Goal: Task Accomplishment & Management: Manage account settings

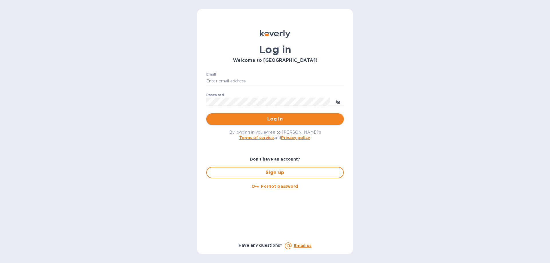
type input "peter@europeanware.com"
click at [271, 118] on span "Log in" at bounding box center [275, 119] width 128 height 7
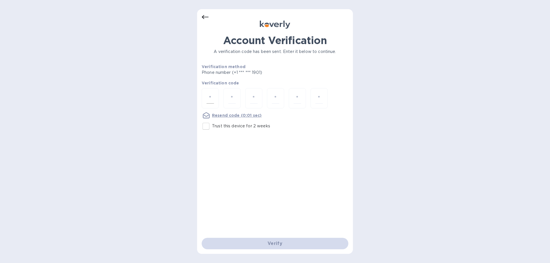
click at [209, 99] on input "number" at bounding box center [210, 98] width 7 height 11
type input "3"
type input "1"
type input "6"
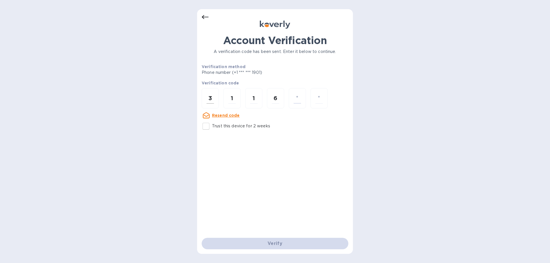
type input "4"
type input "3"
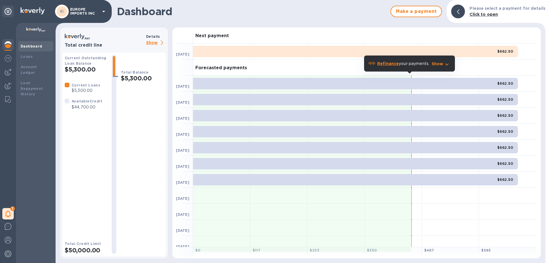
click at [35, 46] on b "Dashboard" at bounding box center [32, 46] width 22 height 4
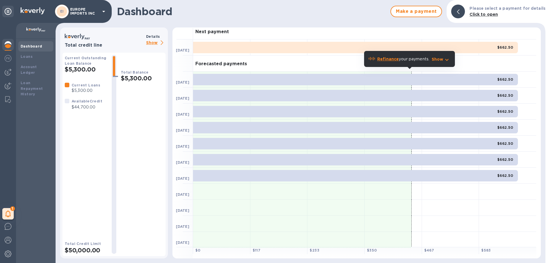
scroll to position [5, 0]
click at [28, 56] on b "Loans" at bounding box center [27, 56] width 12 height 4
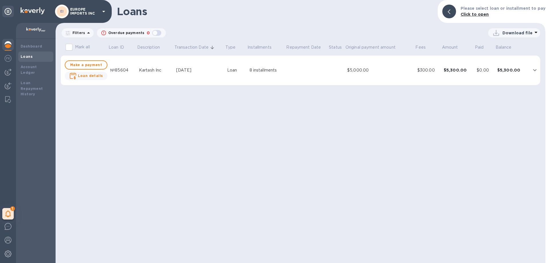
click at [111, 70] on div "№85604" at bounding box center [122, 70] width 24 height 6
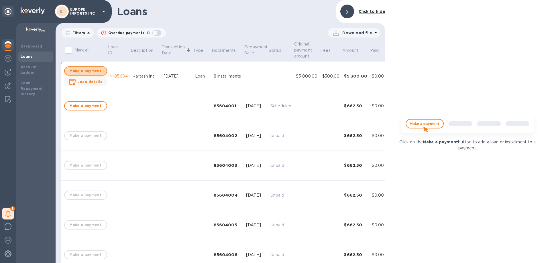
click at [92, 72] on span "Make a payment" at bounding box center [85, 71] width 33 height 7
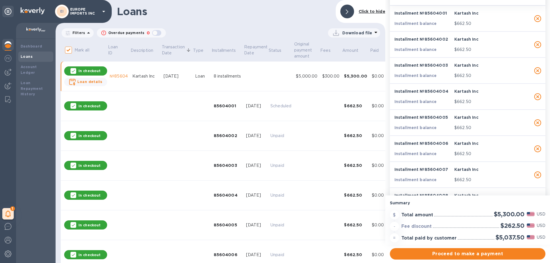
scroll to position [57, 0]
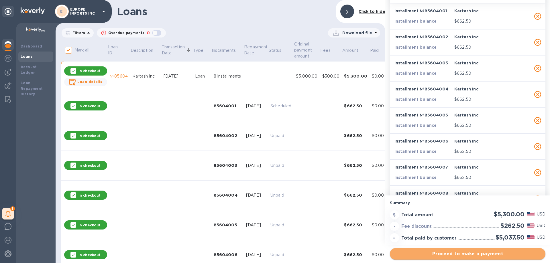
click at [469, 253] on span "Proceed to make a payment" at bounding box center [468, 254] width 146 height 7
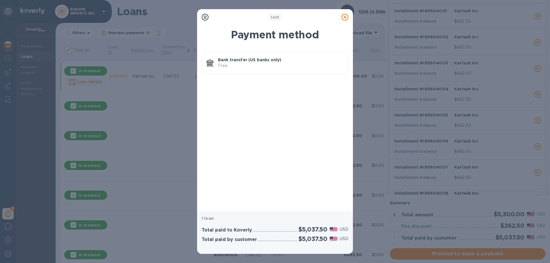
click at [257, 63] on p "Free" at bounding box center [281, 66] width 126 height 6
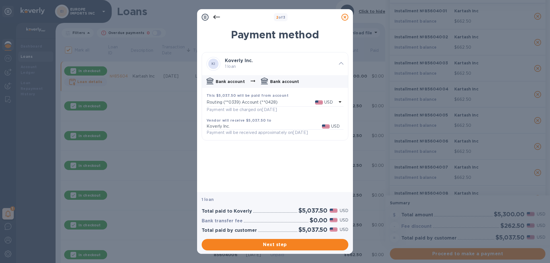
click at [269, 101] on p "Routing (**0339) Account (**0428)" at bounding box center [261, 102] width 109 height 6
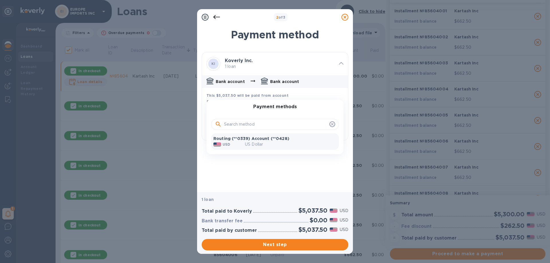
drag, startPoint x: 265, startPoint y: 122, endPoint x: 265, endPoint y: 126, distance: 4.6
click at [265, 126] on input "text" at bounding box center [275, 124] width 103 height 9
click at [255, 126] on input "text" at bounding box center [275, 124] width 103 height 9
click at [243, 138] on p "Routing (**0339) Account (**0428)" at bounding box center [275, 139] width 123 height 6
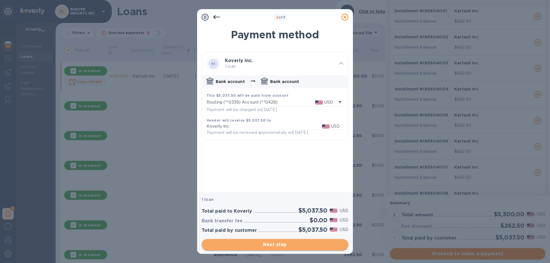
click at [285, 245] on span "Next step" at bounding box center [275, 245] width 138 height 7
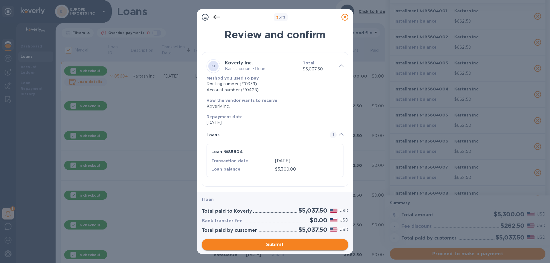
click at [286, 244] on span "Submit" at bounding box center [275, 245] width 138 height 7
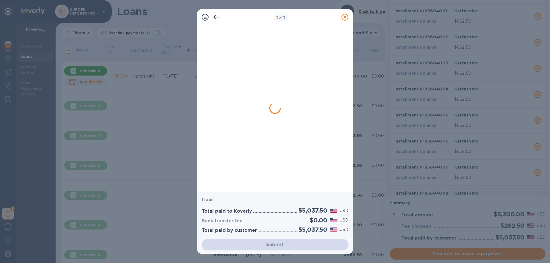
checkbox input "false"
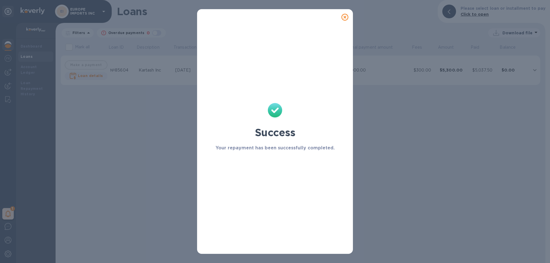
click at [344, 17] on icon at bounding box center [345, 17] width 7 height 7
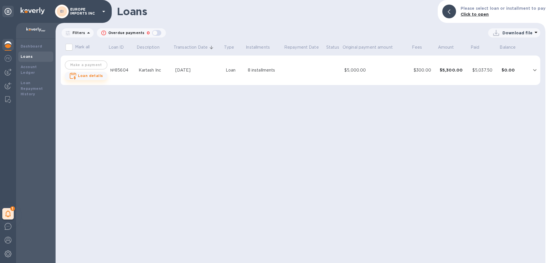
click at [85, 75] on b "Loan details" at bounding box center [90, 76] width 25 height 4
